Goal: Information Seeking & Learning: Find specific page/section

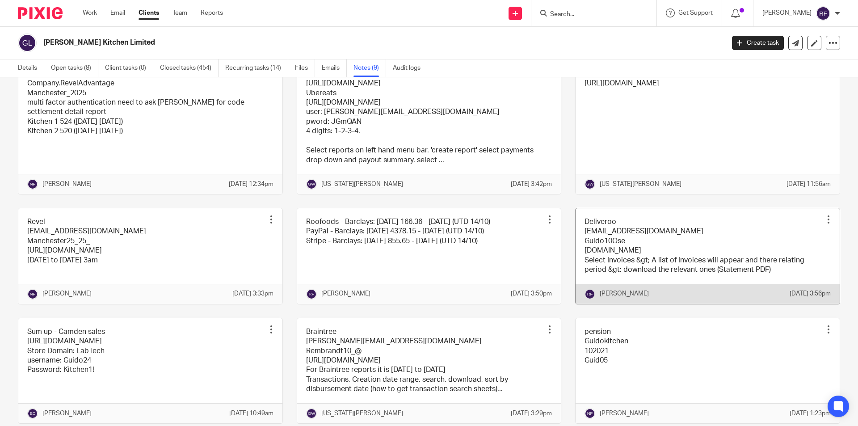
scroll to position [155, 0]
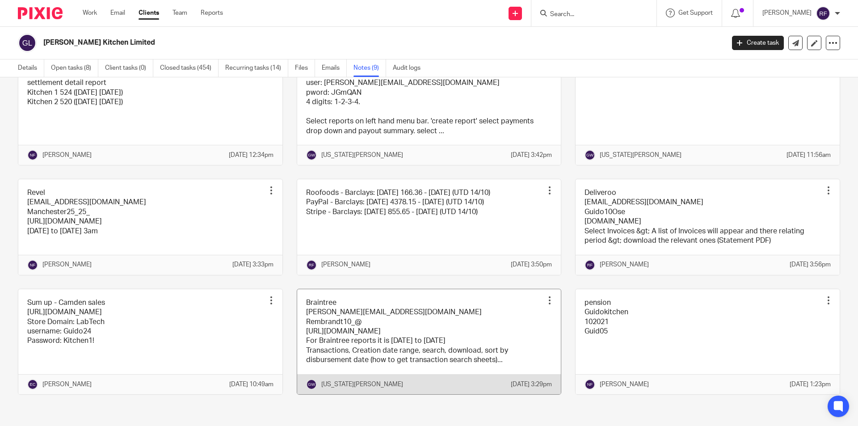
click at [443, 295] on link at bounding box center [429, 341] width 264 height 105
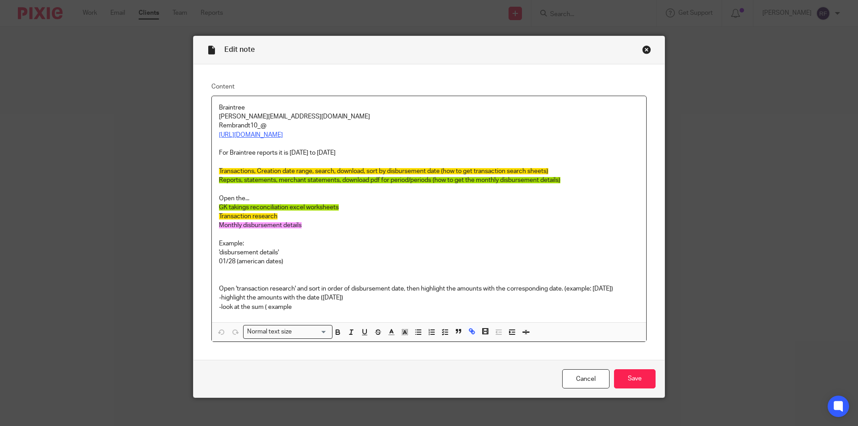
click at [283, 136] on link "https://www.braintreegateway.com/login?_ga=1.185387241.1780313559.1492626004" at bounding box center [251, 135] width 64 height 6
click at [283, 135] on link "https://www.braintreegateway.com/login?_ga=1.185387241.1780313559.1492626004" at bounding box center [251, 135] width 64 height 6
click at [374, 148] on link "https://www.braintreegateway.com/login?_ga=1.185387241.1780313559.1492626004" at bounding box center [406, 151] width 64 height 9
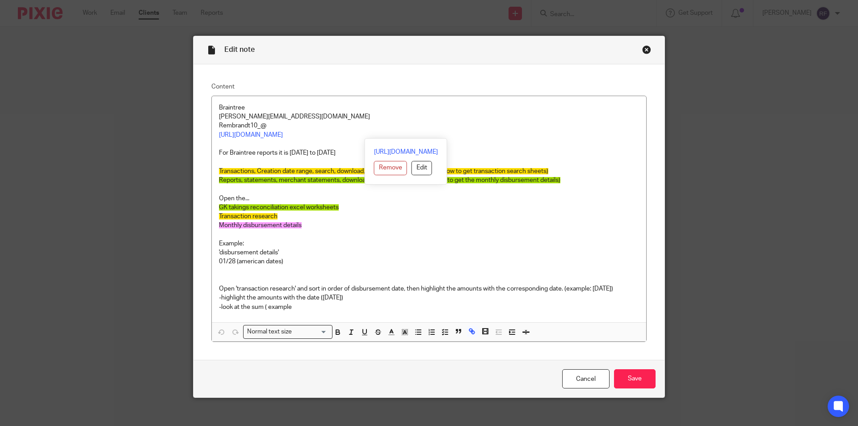
click at [642, 48] on div "Close this dialog window" at bounding box center [646, 49] width 9 height 9
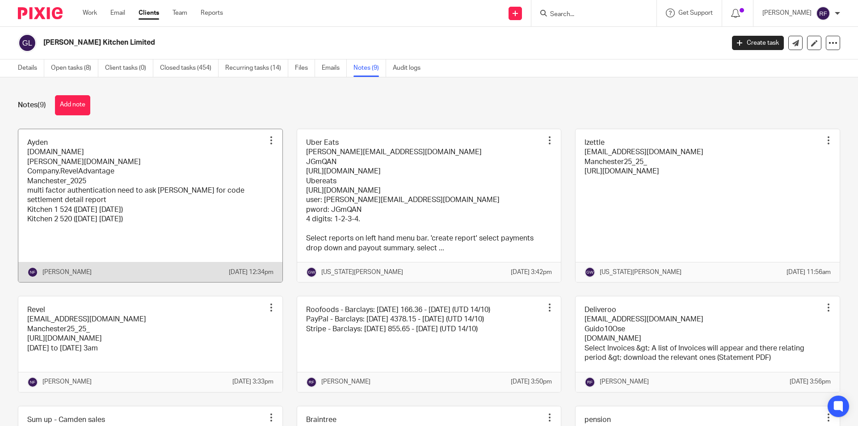
click at [198, 217] on link at bounding box center [150, 205] width 264 height 153
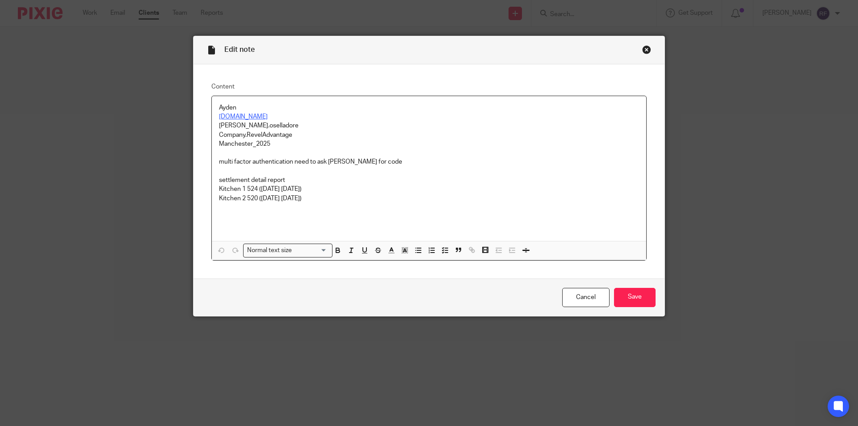
click at [258, 117] on link "essentials-live.adyen.com" at bounding box center [243, 116] width 49 height 6
click at [268, 117] on link "essentials-live.adyen.com" at bounding box center [243, 116] width 49 height 6
click at [268, 118] on link "essentials-live.adyen.com" at bounding box center [243, 116] width 49 height 6
click at [274, 132] on link "https://essentials-live.adyen.com" at bounding box center [267, 134] width 64 height 9
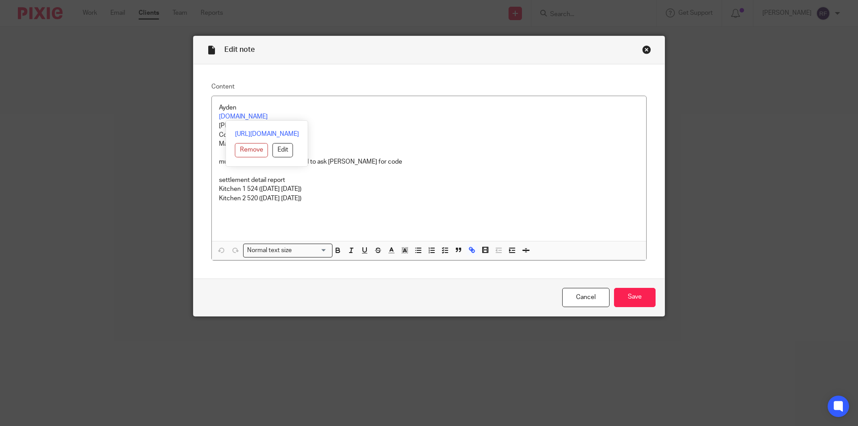
click at [642, 52] on div "Close this dialog window" at bounding box center [646, 49] width 9 height 9
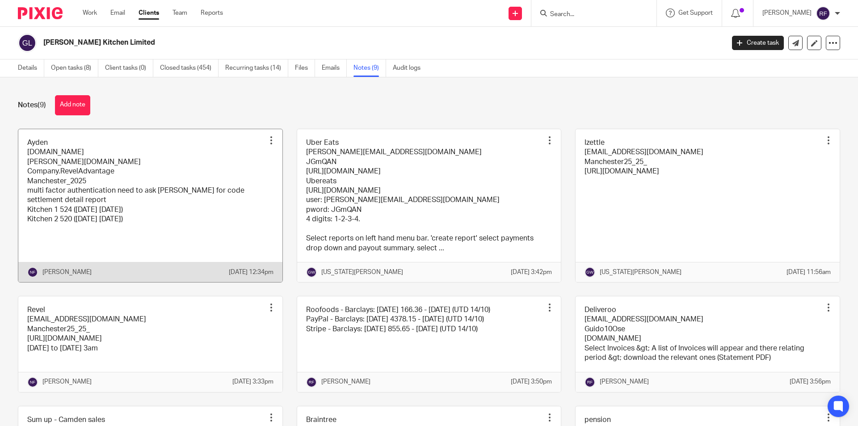
scroll to position [155, 0]
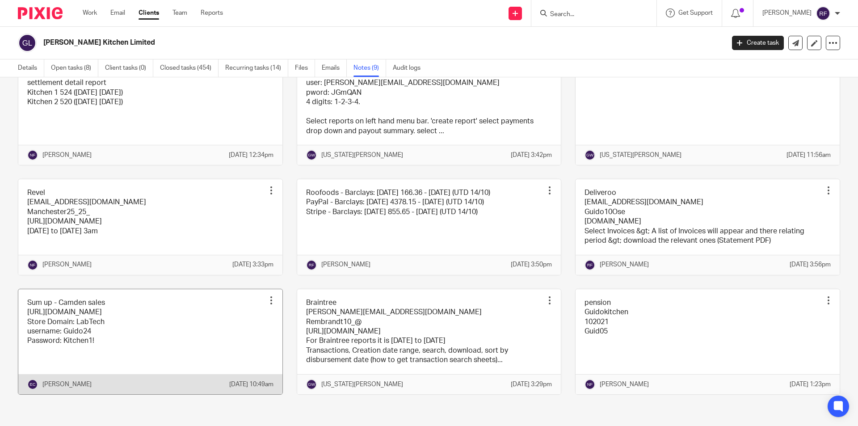
click at [161, 319] on link at bounding box center [150, 341] width 264 height 105
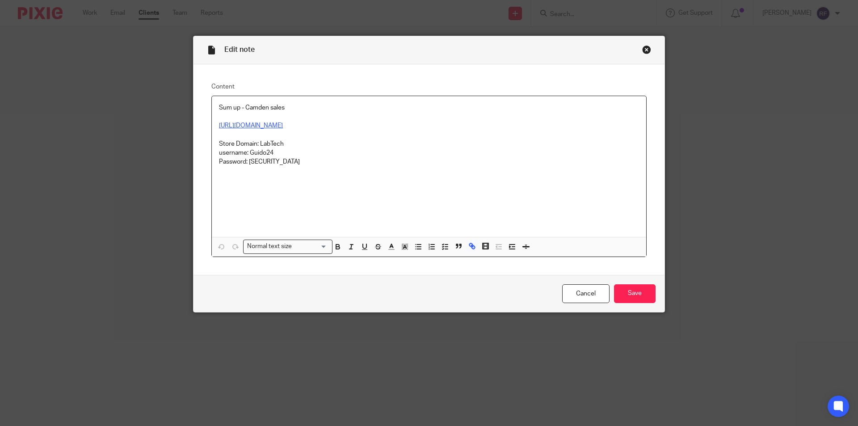
click at [276, 126] on link "[URL][DOMAIN_NAME]" at bounding box center [251, 125] width 64 height 6
click at [299, 143] on link "[URL][DOMAIN_NAME]" at bounding box center [292, 142] width 64 height 9
